Goal: Transaction & Acquisition: Book appointment/travel/reservation

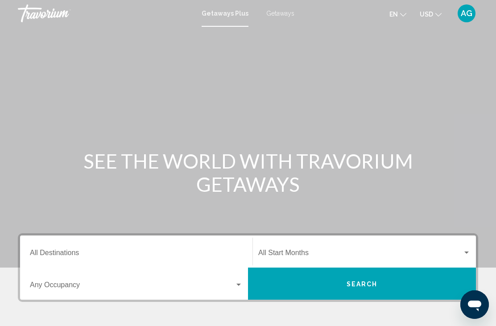
click at [82, 253] on input "Destination All Destinations" at bounding box center [136, 255] width 213 height 8
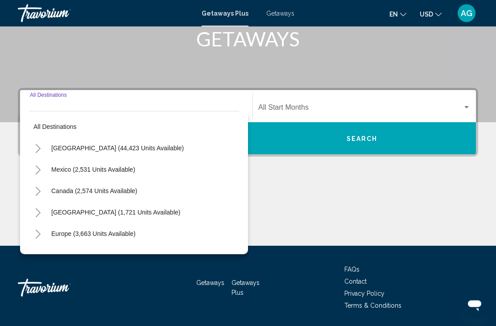
scroll to position [174, 0]
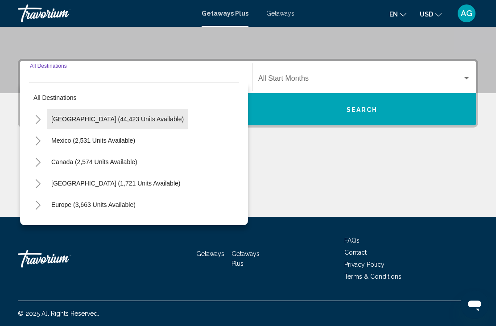
click at [130, 122] on span "[GEOGRAPHIC_DATA] (44,423 units available)" at bounding box center [117, 118] width 132 height 7
type input "**********"
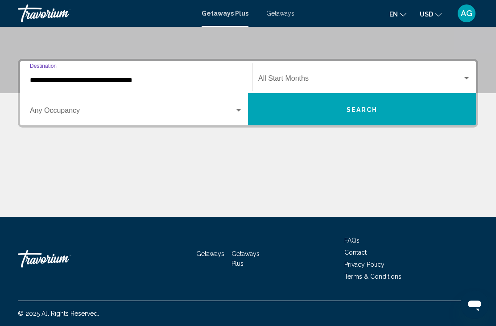
click at [394, 76] on span "Search widget" at bounding box center [360, 80] width 204 height 8
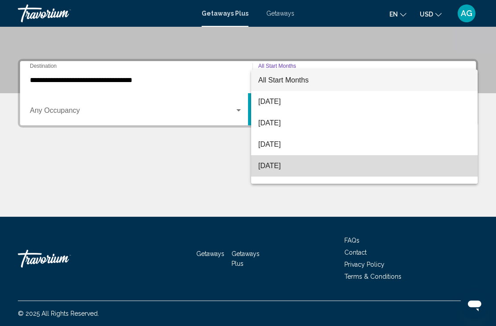
click at [278, 176] on span "[DATE]" at bounding box center [364, 165] width 212 height 21
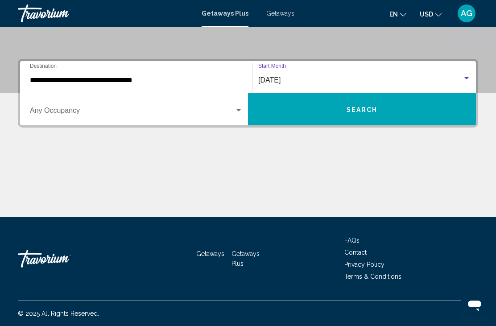
click at [336, 103] on button "Search" at bounding box center [362, 109] width 228 height 32
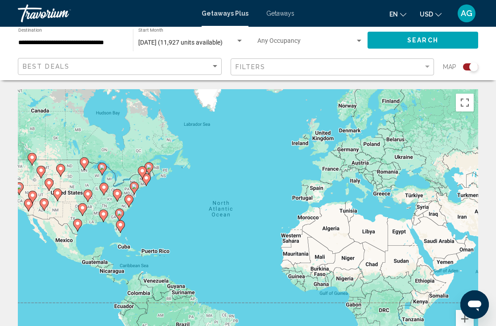
click at [102, 39] on input "**********" at bounding box center [71, 42] width 106 height 7
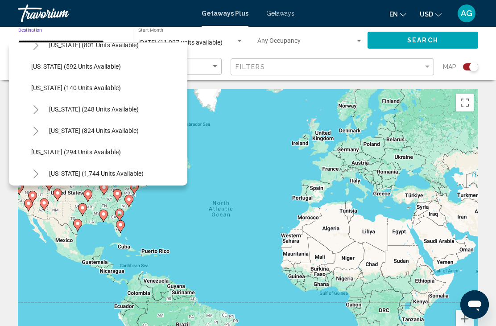
scroll to position [569, 0]
click at [101, 131] on span "[US_STATE] (824 units available)" at bounding box center [94, 130] width 90 height 7
type input "**********"
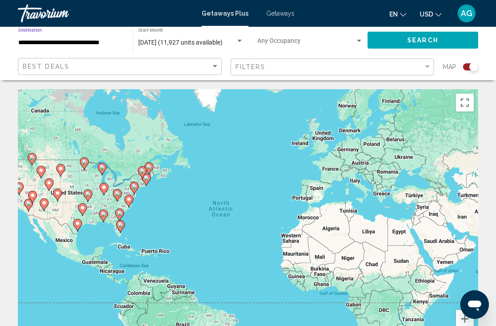
click at [440, 42] on button "Search" at bounding box center [422, 40] width 111 height 16
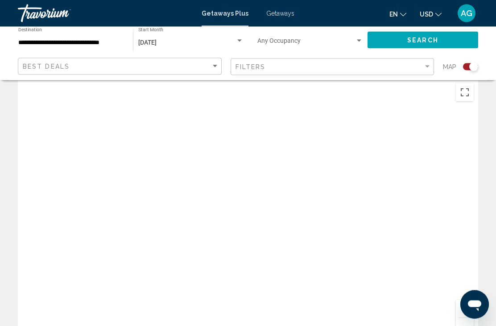
scroll to position [7, 0]
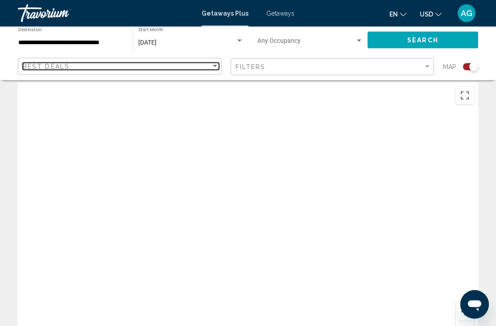
click at [202, 70] on div "Best Deals" at bounding box center [117, 66] width 188 height 7
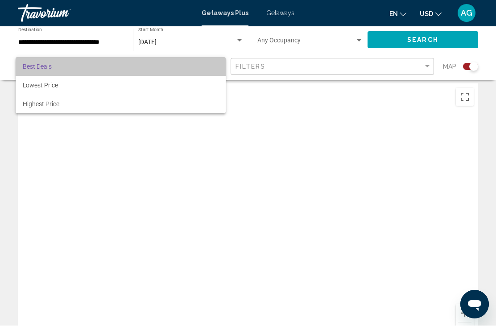
scroll to position [6, 0]
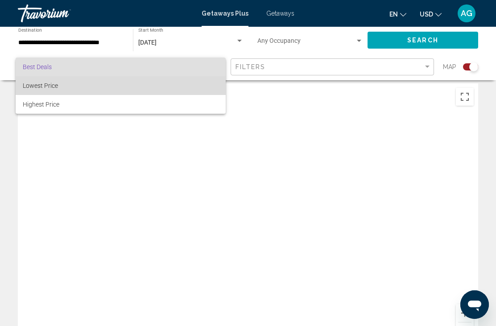
click at [64, 79] on span "Lowest Price" at bounding box center [121, 85] width 196 height 19
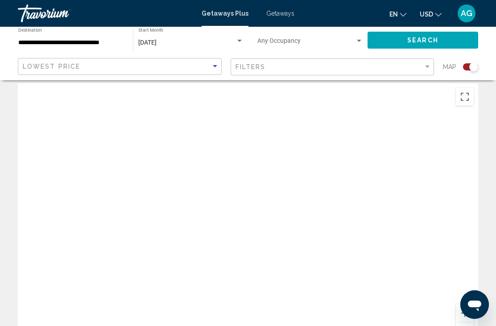
click at [439, 39] on button "Search" at bounding box center [422, 40] width 111 height 16
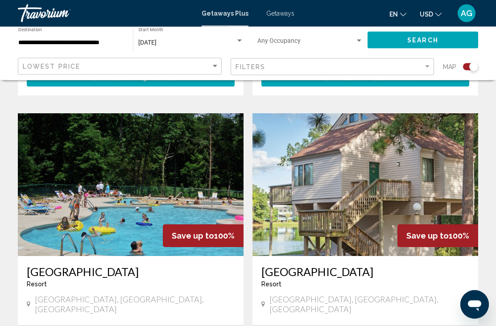
scroll to position [897, 0]
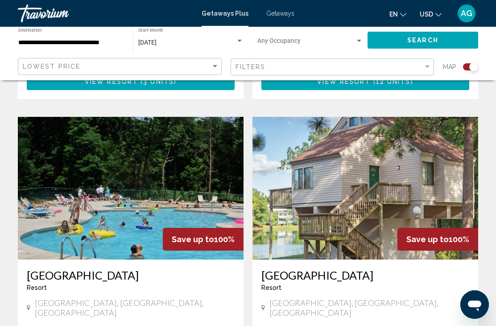
click at [128, 176] on img "Main content" at bounding box center [131, 188] width 226 height 143
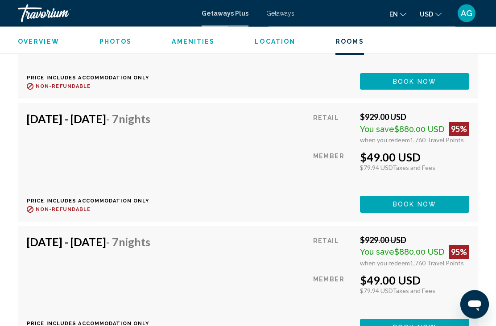
scroll to position [2217, 0]
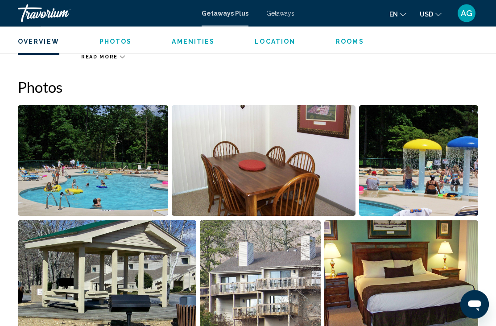
click at [97, 178] on img "Open full-screen image slider" at bounding box center [93, 161] width 150 height 111
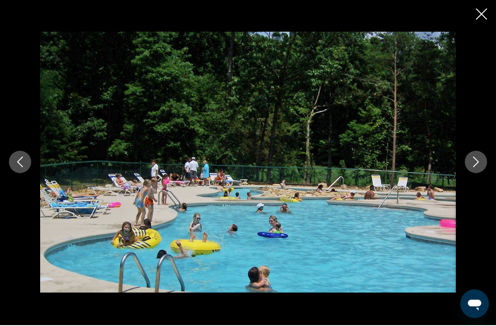
scroll to position [540, 0]
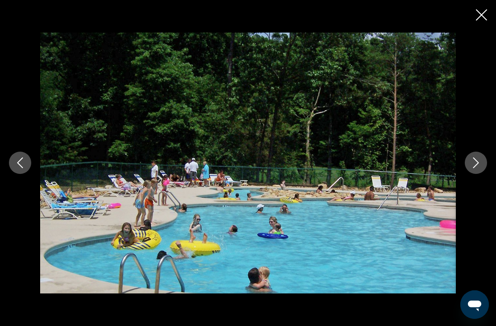
click at [473, 163] on icon "Next image" at bounding box center [475, 162] width 11 height 11
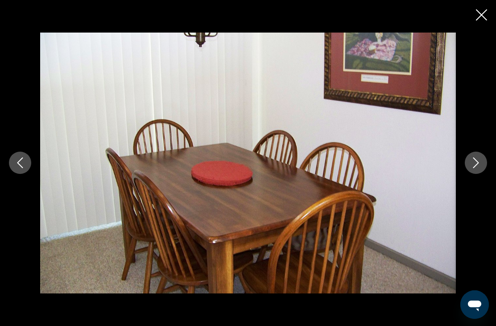
click at [475, 164] on icon "Next image" at bounding box center [475, 162] width 11 height 11
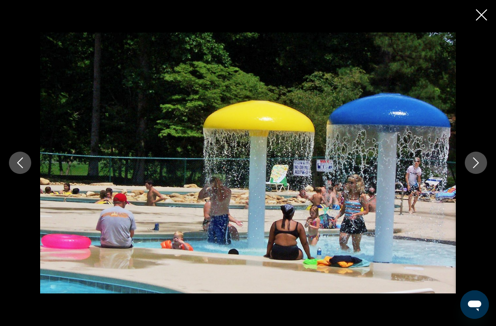
click at [475, 162] on icon "Next image" at bounding box center [475, 162] width 11 height 11
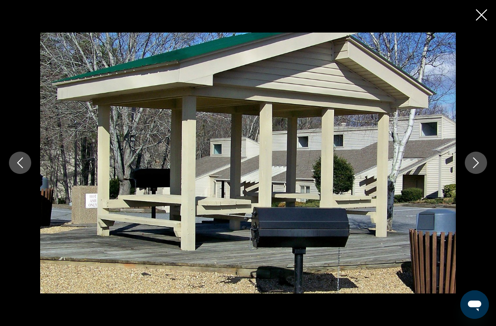
click at [475, 161] on icon "Next image" at bounding box center [475, 162] width 11 height 11
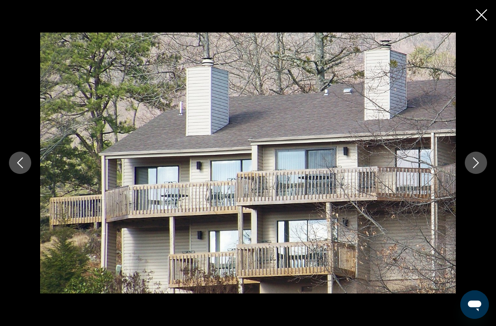
click at [472, 160] on icon "Next image" at bounding box center [475, 162] width 11 height 11
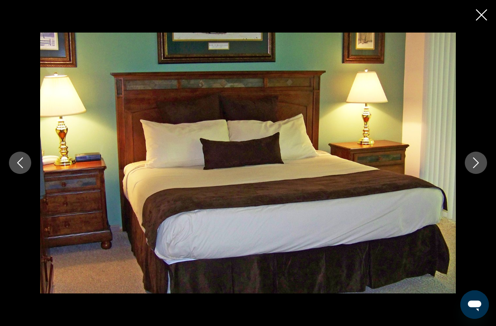
click at [471, 167] on icon "Next image" at bounding box center [475, 162] width 11 height 11
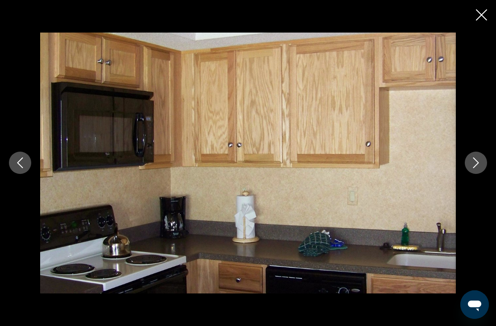
click at [472, 168] on icon "Next image" at bounding box center [475, 162] width 11 height 11
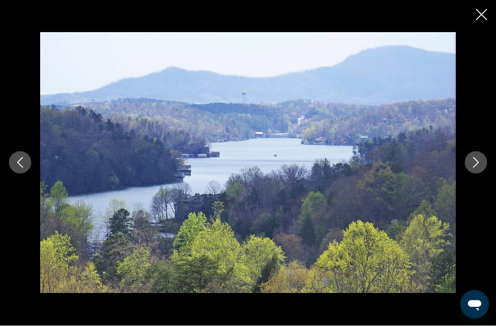
scroll to position [0, 0]
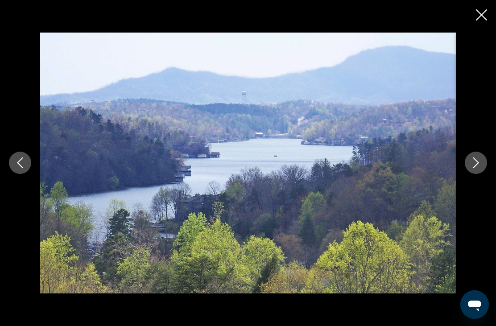
click at [484, 14] on icon "Close slideshow" at bounding box center [481, 14] width 11 height 11
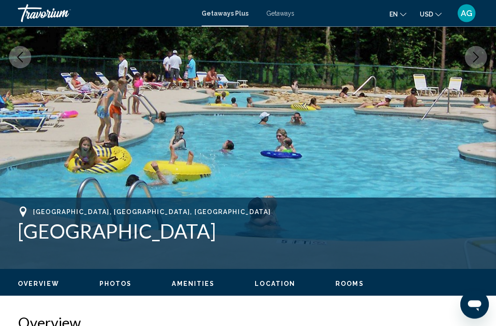
scroll to position [181, 0]
